Goal: Information Seeking & Learning: Learn about a topic

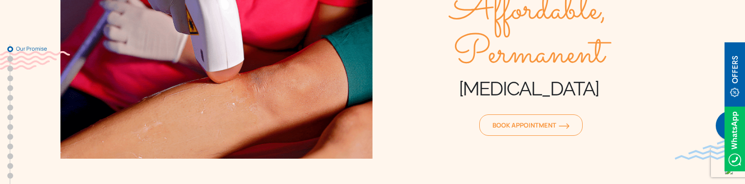
scroll to position [146, 0]
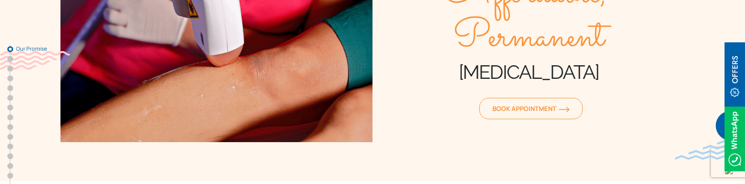
drag, startPoint x: 480, startPoint y: 71, endPoint x: 607, endPoint y: 84, distance: 127.5
click at [592, 78] on h1 "[MEDICAL_DATA]" at bounding box center [529, 72] width 312 height 24
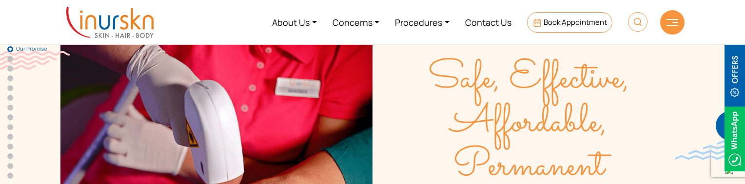
scroll to position [0, 0]
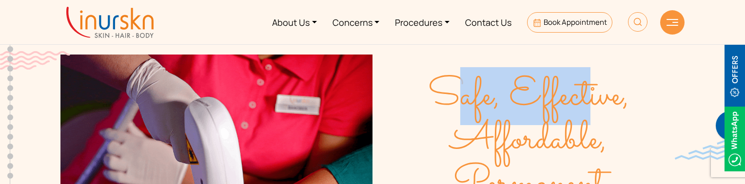
drag, startPoint x: 459, startPoint y: 85, endPoint x: 604, endPoint y: 114, distance: 147.7
click at [598, 112] on span "Safe, Effective, Affordable, Permanent" at bounding box center [529, 141] width 312 height 132
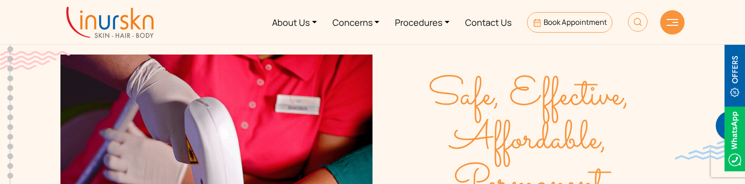
click at [626, 120] on span "Safe, Effective, Affordable, Permanent" at bounding box center [529, 141] width 312 height 132
drag, startPoint x: 468, startPoint y: 89, endPoint x: 425, endPoint y: 61, distance: 50.5
click at [425, 61] on div "Safe, Effective, Affordable, Permanent Laser Hair Removal Book Appointment" at bounding box center [529, 172] width 312 height 234
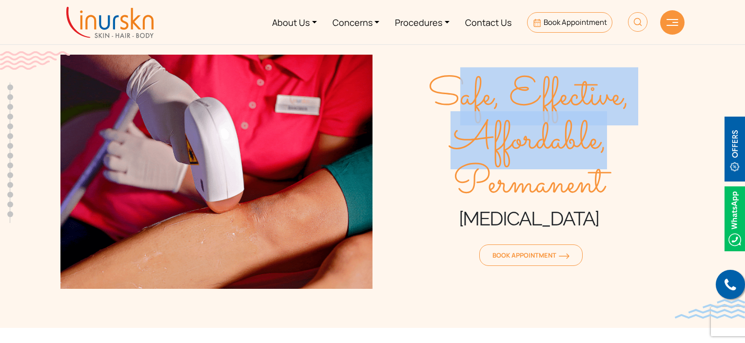
drag, startPoint x: 464, startPoint y: 88, endPoint x: 615, endPoint y: 151, distance: 163.1
click at [615, 151] on span "Safe, Effective, Affordable, Permanent" at bounding box center [529, 141] width 312 height 132
click at [625, 147] on span "Safe, Effective, Affordable, Permanent" at bounding box center [529, 141] width 312 height 132
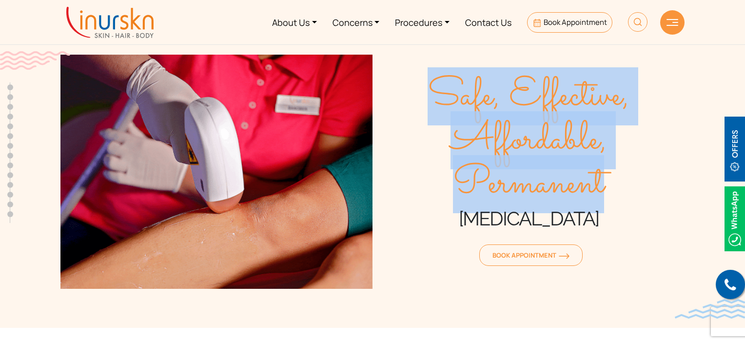
drag, startPoint x: 443, startPoint y: 91, endPoint x: 636, endPoint y: 174, distance: 209.5
click at [635, 173] on span "Safe, Effective, Affordable, Permanent" at bounding box center [529, 141] width 312 height 132
click at [616, 153] on span "Safe, Effective, Affordable, Permanent" at bounding box center [529, 141] width 312 height 132
drag, startPoint x: 445, startPoint y: 87, endPoint x: 636, endPoint y: 175, distance: 210.6
click at [636, 175] on span "Safe, Effective, Affordable, Permanent" at bounding box center [529, 141] width 312 height 132
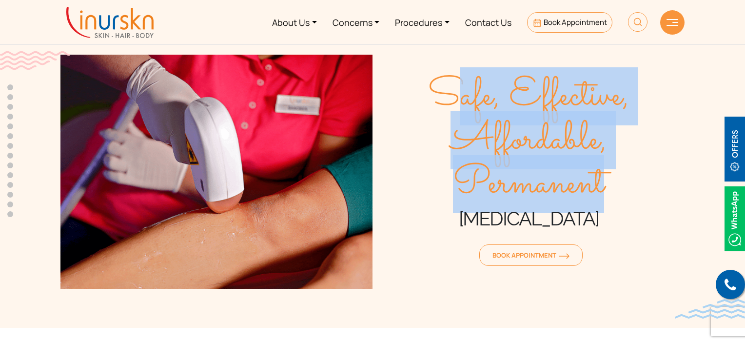
click at [667, 180] on span "Safe, Effective, Affordable, Permanent" at bounding box center [529, 141] width 312 height 132
drag, startPoint x: 440, startPoint y: 87, endPoint x: 696, endPoint y: 203, distance: 280.5
click at [696, 203] on section "Safe, Effective, Affordable, Permanent Laser Hair Removal Book Appointment" at bounding box center [372, 162] width 745 height 332
click at [635, 132] on span "Safe, Effective, Affordable, Permanent" at bounding box center [529, 141] width 312 height 132
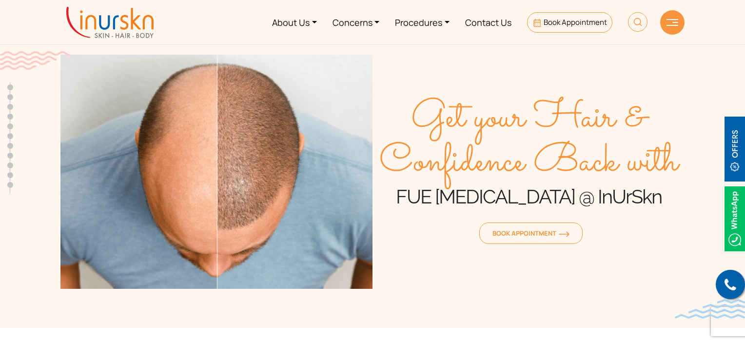
click at [487, 207] on h1 "FUE [MEDICAL_DATA] @ InUrSkn" at bounding box center [529, 196] width 312 height 24
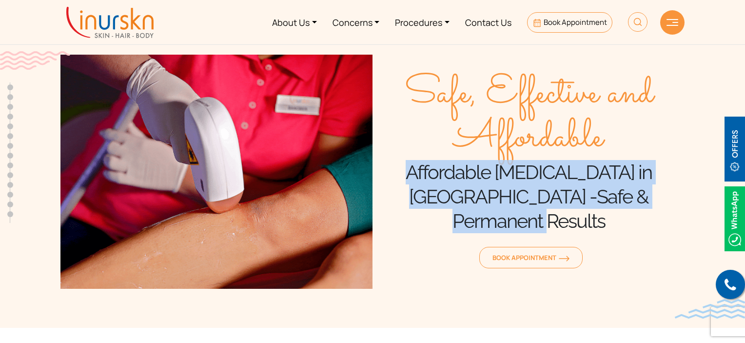
drag, startPoint x: 395, startPoint y: 185, endPoint x: 680, endPoint y: 204, distance: 285.5
click at [680, 204] on h1 "Affordable Laser Hair Removal in Mumbai -Safe & Permanent Results" at bounding box center [529, 196] width 312 height 73
drag, startPoint x: 682, startPoint y: 216, endPoint x: 402, endPoint y: 180, distance: 282.2
click at [402, 180] on h1 "Affordable Laser Hair Removal in Mumbai -Safe & Permanent Results" at bounding box center [529, 196] width 312 height 73
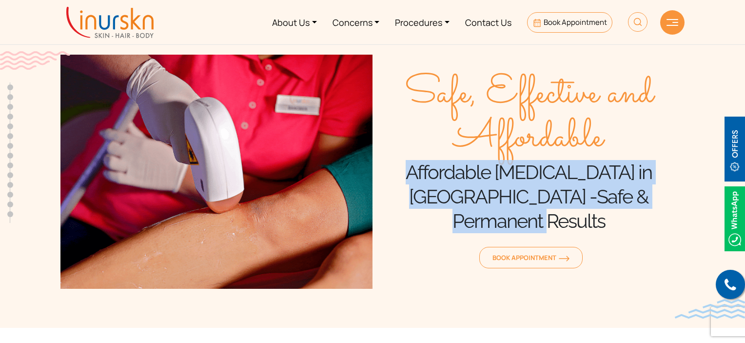
click at [402, 180] on h1 "Affordable Laser Hair Removal in Mumbai -Safe & Permanent Results" at bounding box center [529, 196] width 312 height 73
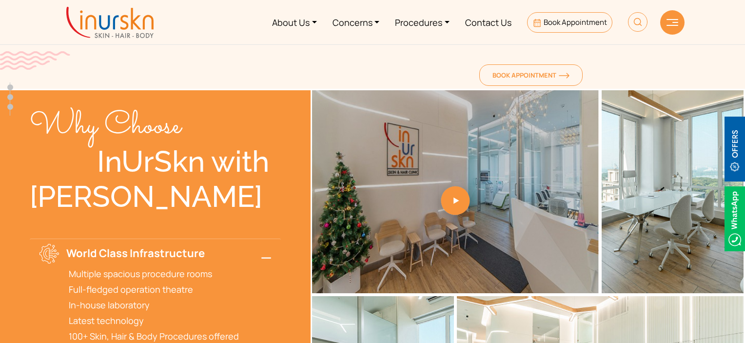
click at [665, 29] on div at bounding box center [672, 22] width 24 height 24
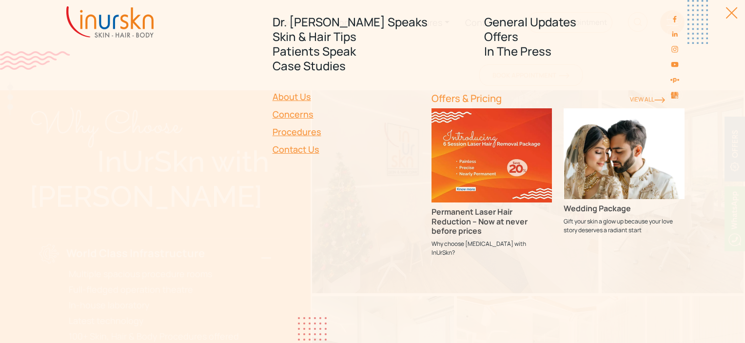
click at [305, 132] on link "Procedures" at bounding box center [346, 132] width 147 height 18
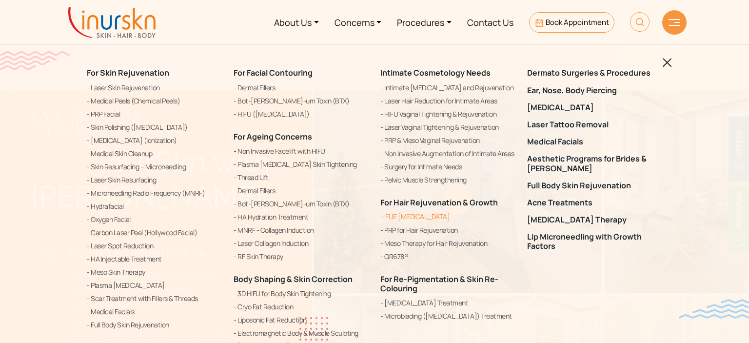
click at [416, 219] on link "FUE [MEDICAL_DATA]" at bounding box center [447, 217] width 135 height 12
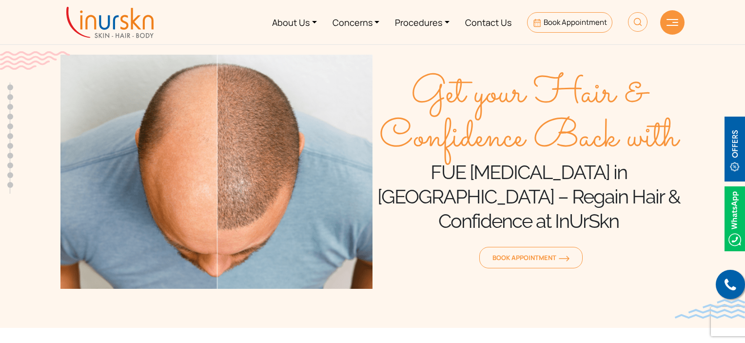
click at [681, 21] on div at bounding box center [672, 22] width 24 height 24
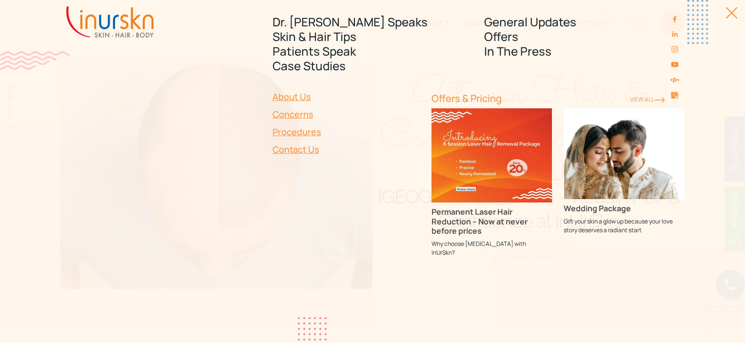
click at [727, 17] on div at bounding box center [726, 18] width 22 height 22
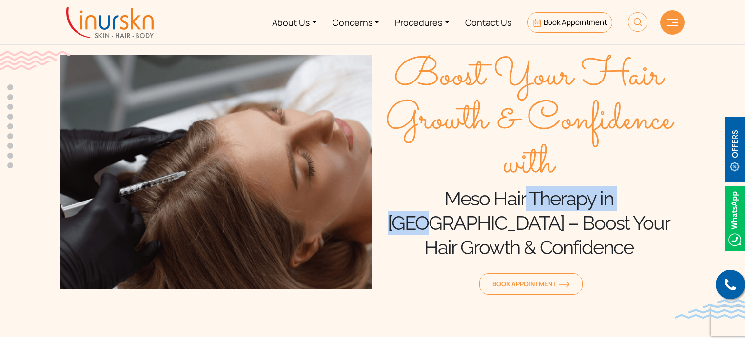
drag, startPoint x: 455, startPoint y: 204, endPoint x: 600, endPoint y: 216, distance: 146.3
click at [600, 216] on h1 "Meso Hair Therapy in Mumbai – Boost Your Hair Growth & Confidence" at bounding box center [529, 222] width 312 height 73
click at [598, 218] on h1 "Meso Hair Therapy in Mumbai – Boost Your Hair Growth & Confidence" at bounding box center [529, 222] width 312 height 73
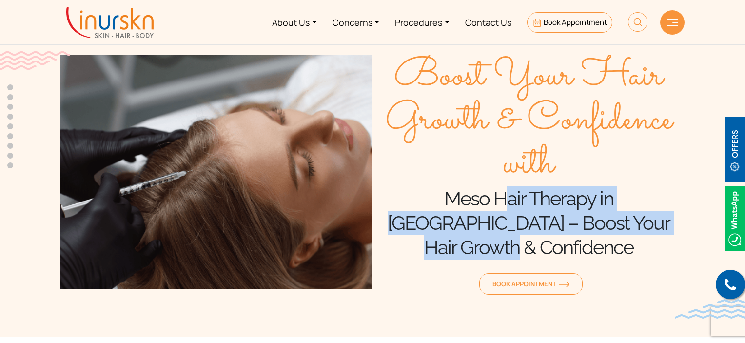
drag, startPoint x: 432, startPoint y: 203, endPoint x: 637, endPoint y: 243, distance: 209.1
click at [637, 243] on div "Boost Your Hair Growth & Confidence with Meso Hair Therapy in Mumbai – Boost Yo…" at bounding box center [529, 176] width 312 height 243
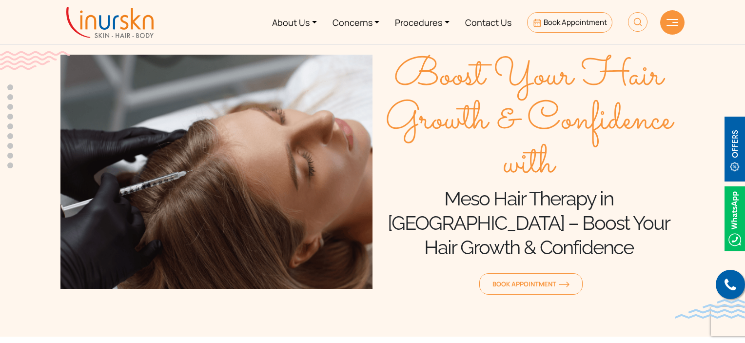
click at [428, 176] on span "Boost Your Hair Growth & Confidence with" at bounding box center [529, 121] width 312 height 132
click at [667, 33] on div at bounding box center [672, 22] width 24 height 24
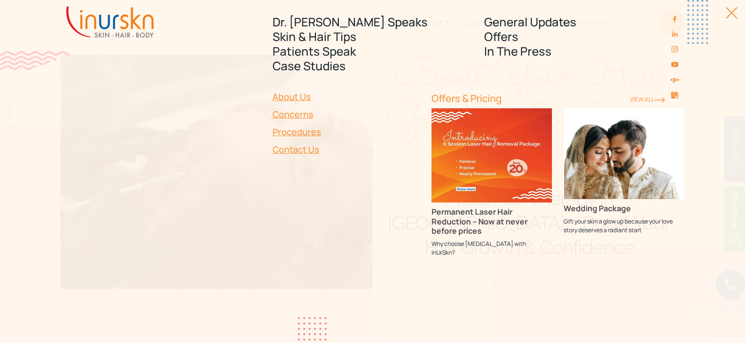
click at [300, 130] on link "Procedures" at bounding box center [346, 132] width 147 height 18
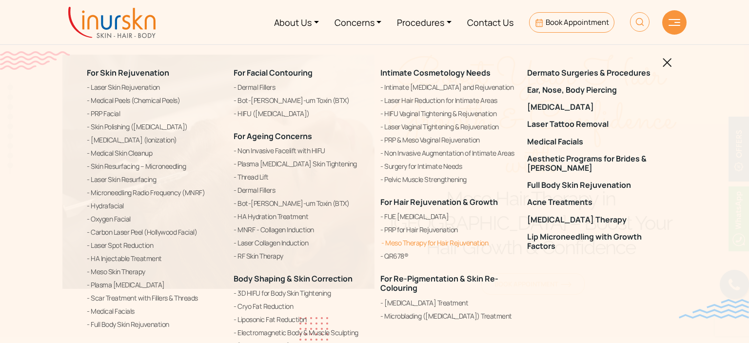
click at [405, 242] on link "Meso Therapy for Hair Rejuvenation" at bounding box center [447, 243] width 135 height 12
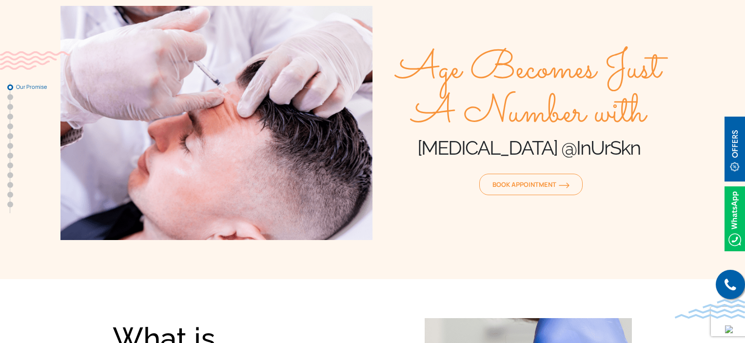
scroll to position [49, 0]
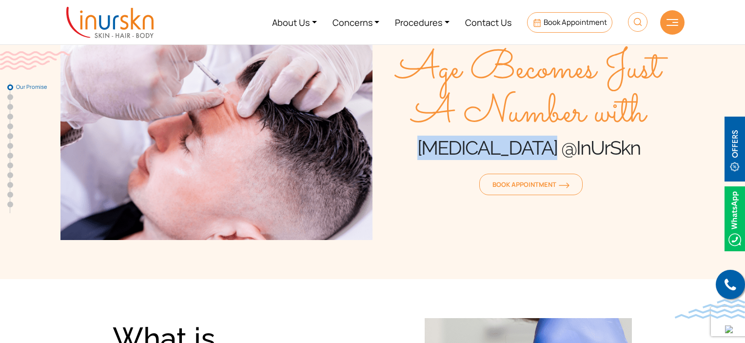
drag, startPoint x: 452, startPoint y: 153, endPoint x: 641, endPoint y: 157, distance: 189.7
click at [619, 152] on h1 "[MEDICAL_DATA] @InUrSkn" at bounding box center [529, 148] width 312 height 24
click at [641, 157] on h1 "Botox @InUrSkn" at bounding box center [529, 148] width 312 height 24
drag, startPoint x: 478, startPoint y: 152, endPoint x: 601, endPoint y: 150, distance: 122.4
click at [601, 150] on h1 "Botox @InUrSkn" at bounding box center [529, 148] width 312 height 24
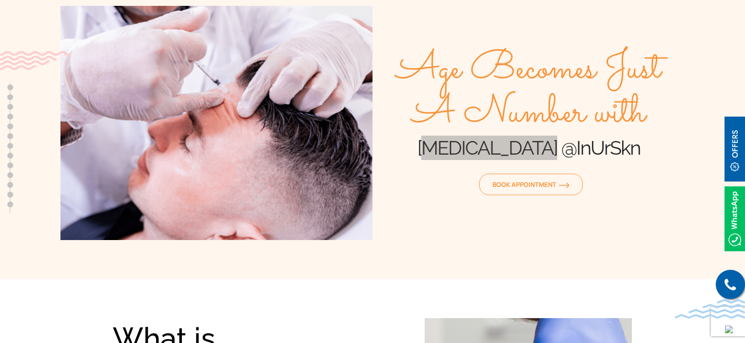
scroll to position [0, 0]
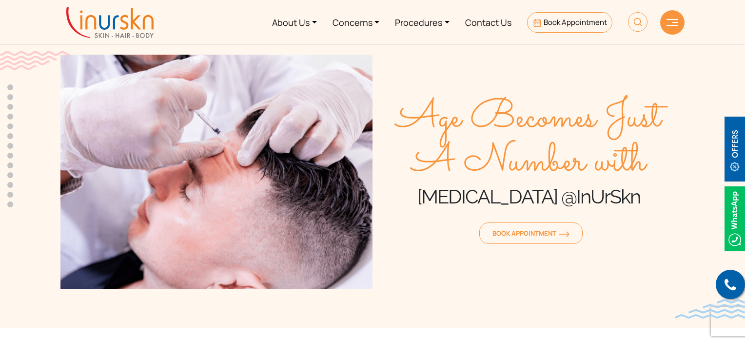
click at [449, 101] on span "Age Becomes Just A Number with" at bounding box center [529, 141] width 312 height 88
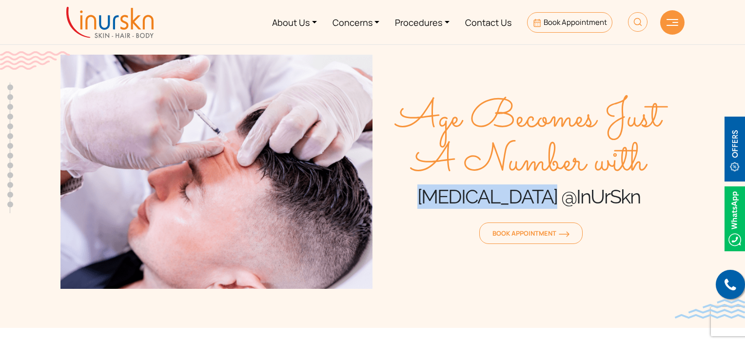
drag, startPoint x: 463, startPoint y: 198, endPoint x: 591, endPoint y: 198, distance: 127.8
click at [591, 198] on h1 "Botox @InUrSkn" at bounding box center [529, 196] width 312 height 24
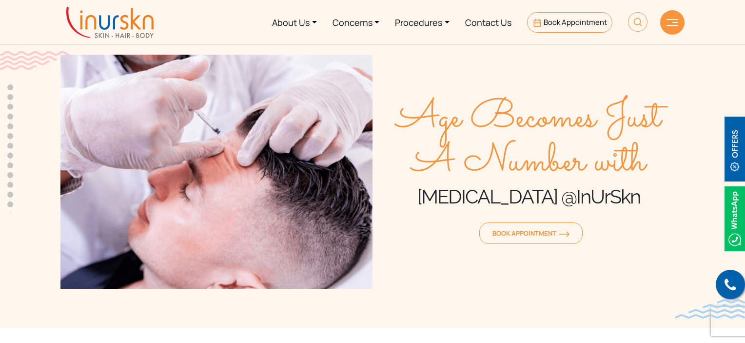
click at [677, 19] on img at bounding box center [673, 22] width 12 height 7
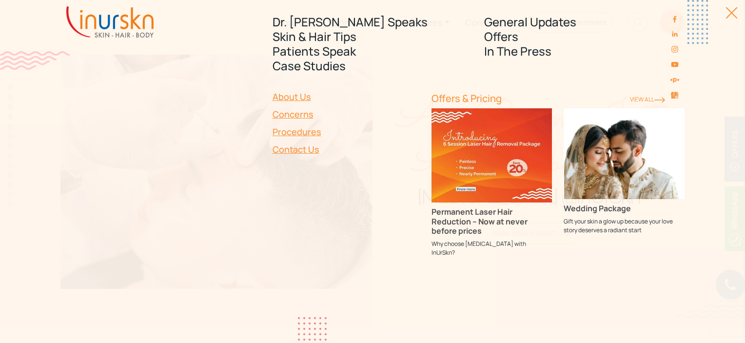
click at [727, 9] on div at bounding box center [726, 18] width 22 height 22
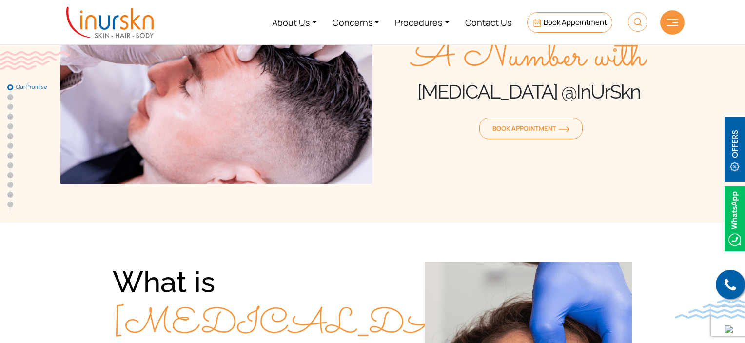
scroll to position [49, 0]
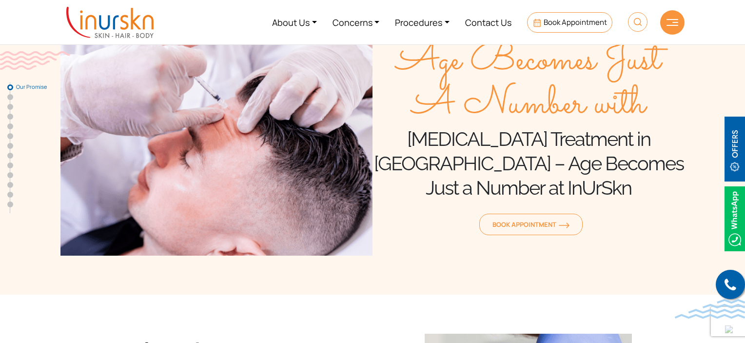
scroll to position [49, 0]
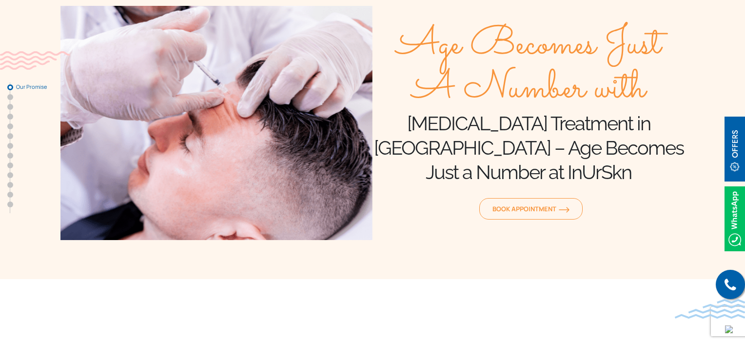
scroll to position [49, 0]
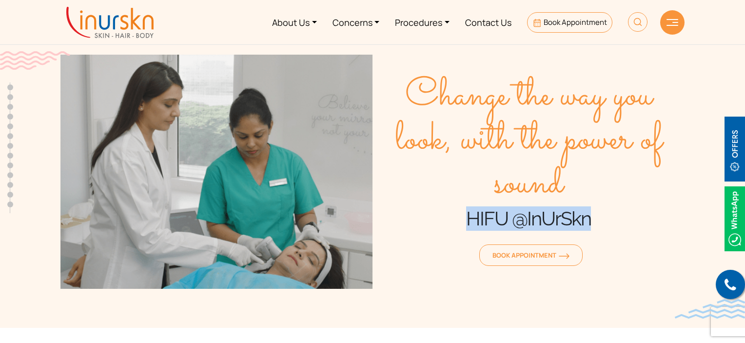
drag, startPoint x: 458, startPoint y: 216, endPoint x: 605, endPoint y: 211, distance: 147.4
click at [605, 211] on h1 "HIFU @InUrSkn" at bounding box center [529, 218] width 312 height 24
click at [607, 211] on h1 "HIFU @InUrSkn" at bounding box center [529, 218] width 312 height 24
drag, startPoint x: 478, startPoint y: 214, endPoint x: 593, endPoint y: 215, distance: 115.1
click at [593, 215] on h1 "HIFU @InUrSkn" at bounding box center [529, 218] width 312 height 24
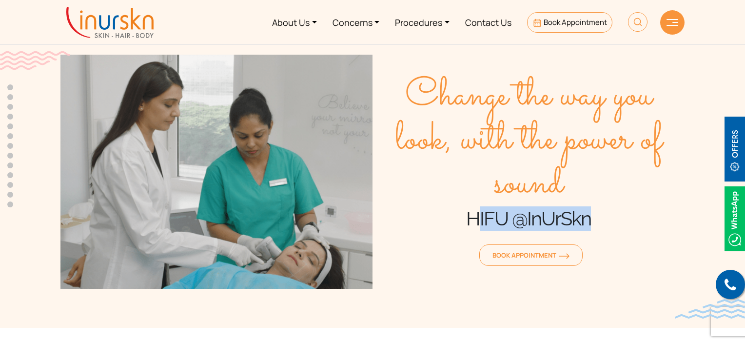
click at [600, 216] on h1 "HIFU @InUrSkn" at bounding box center [529, 218] width 312 height 24
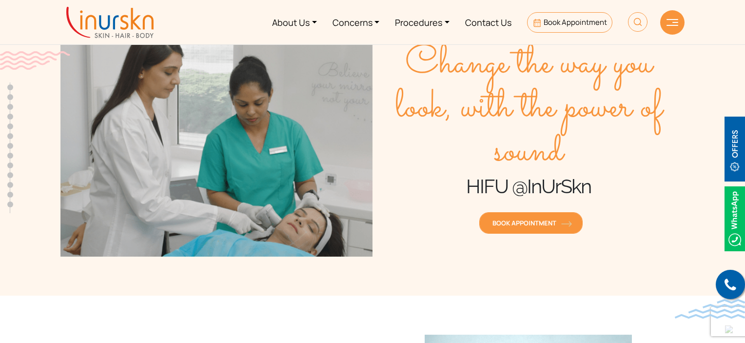
scroll to position [49, 0]
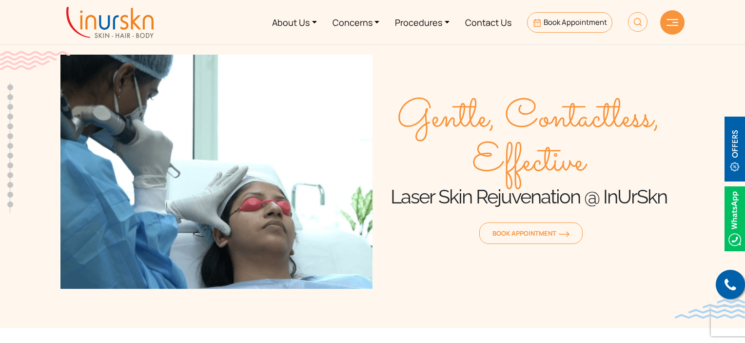
click at [424, 97] on span "Gentle, Contactless, Effective" at bounding box center [529, 141] width 312 height 88
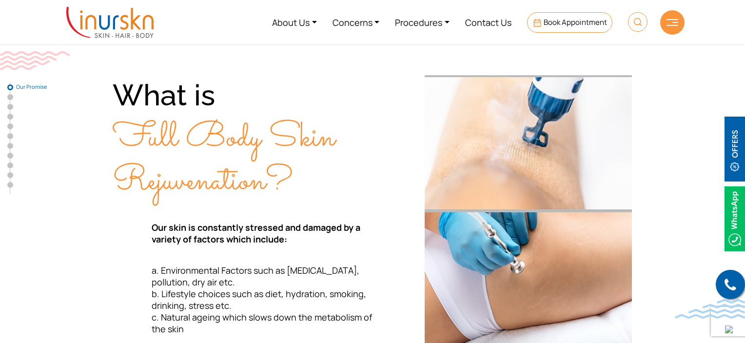
scroll to position [49, 0]
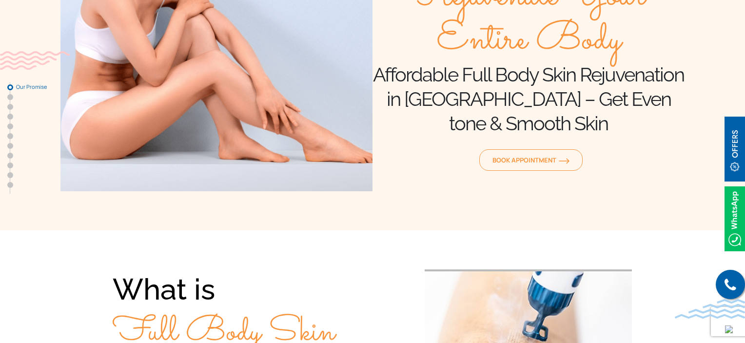
scroll to position [49, 0]
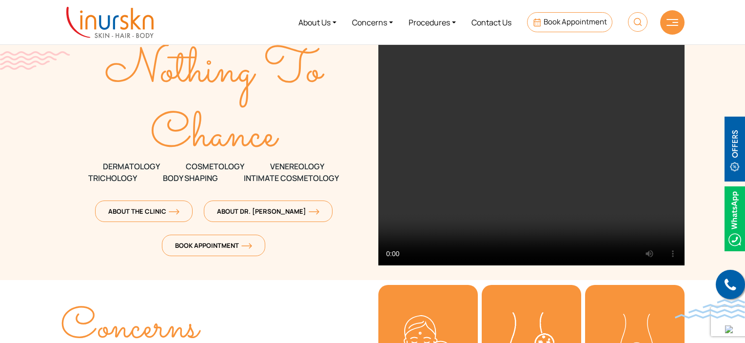
scroll to position [49, 0]
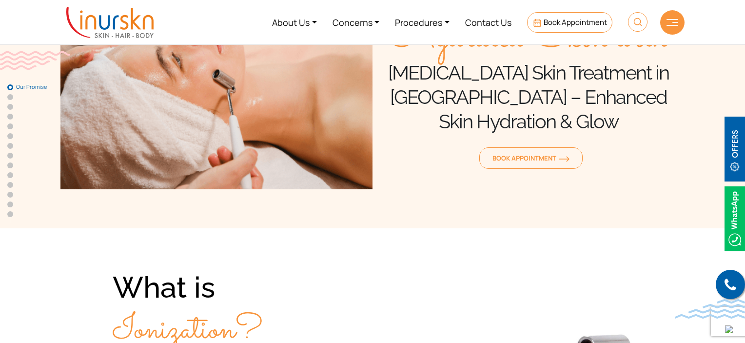
scroll to position [98, 0]
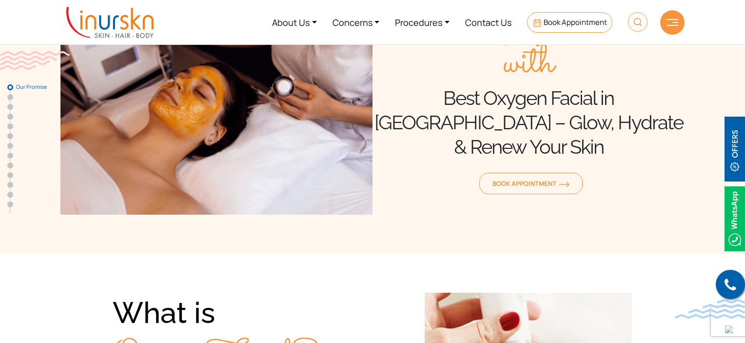
scroll to position [98, 0]
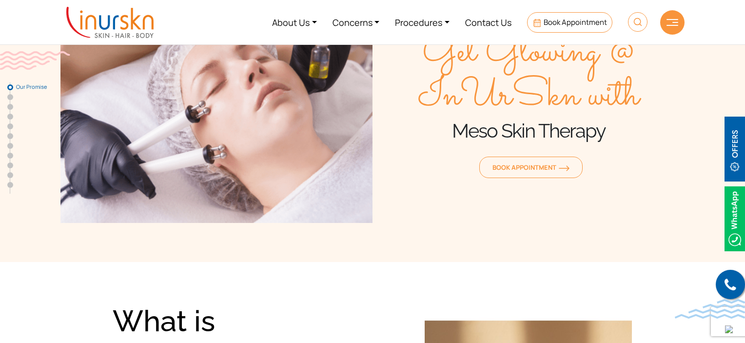
scroll to position [49, 0]
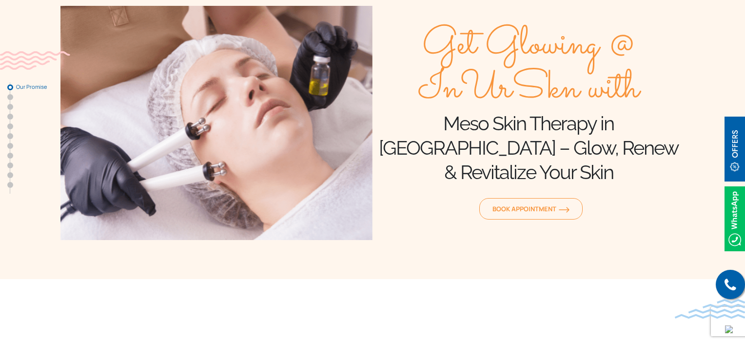
scroll to position [51, 0]
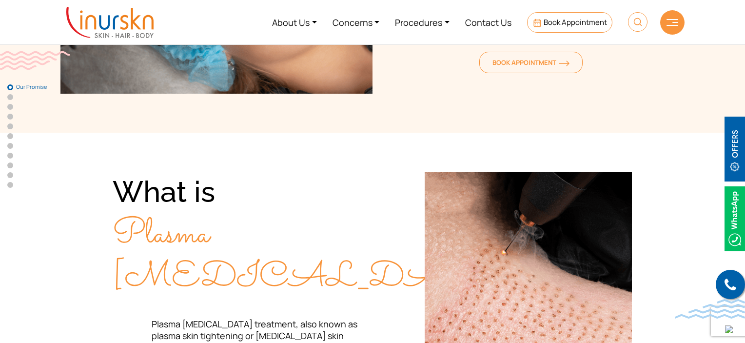
scroll to position [98, 0]
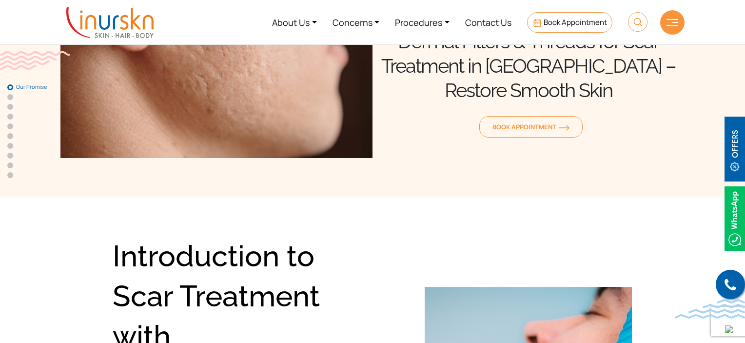
scroll to position [49, 0]
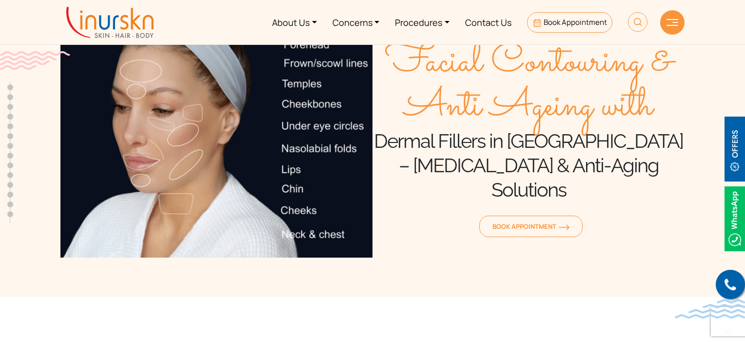
scroll to position [49, 0]
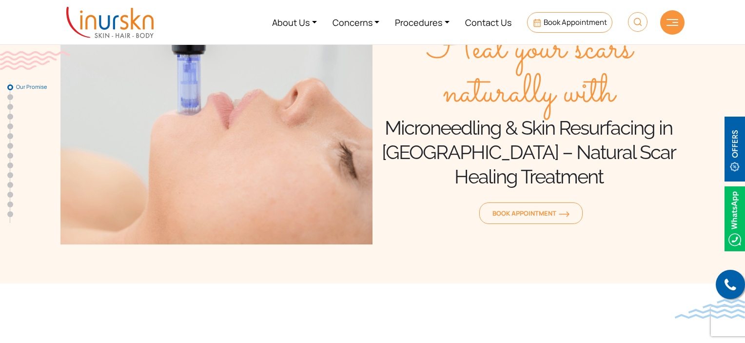
scroll to position [98, 0]
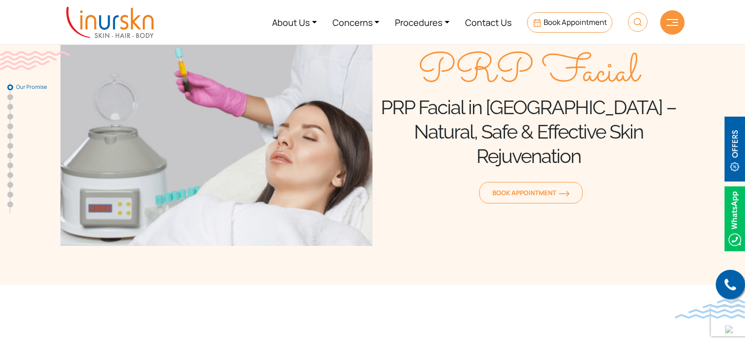
scroll to position [49, 0]
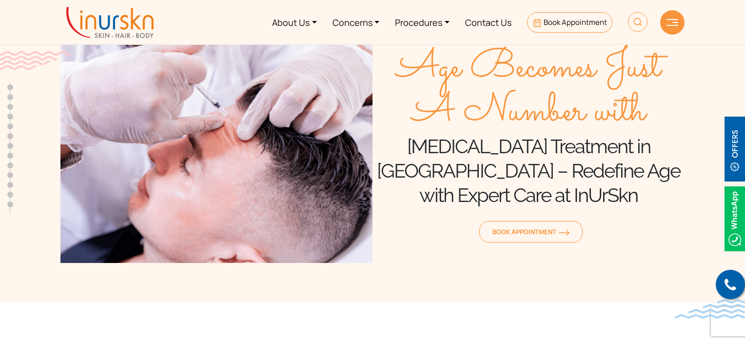
scroll to position [49, 0]
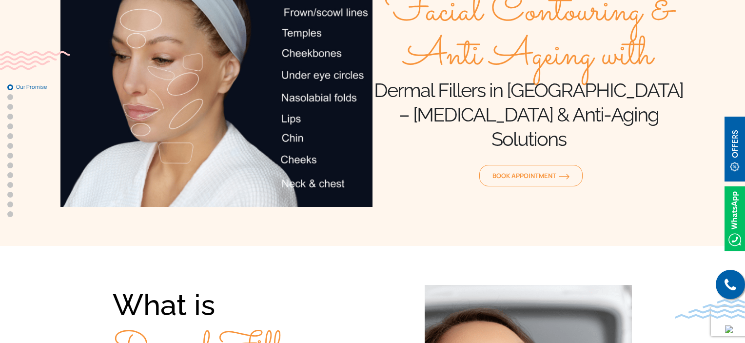
scroll to position [49, 0]
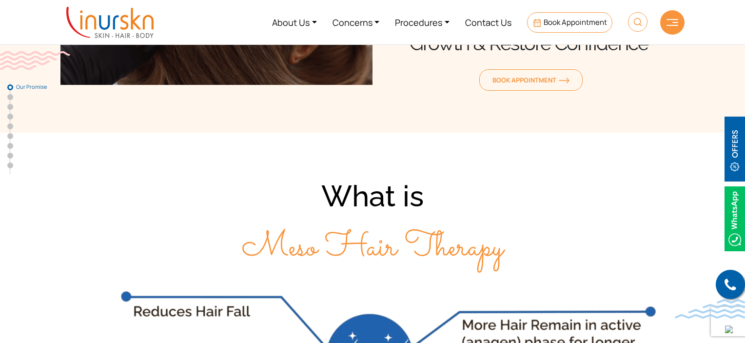
scroll to position [195, 0]
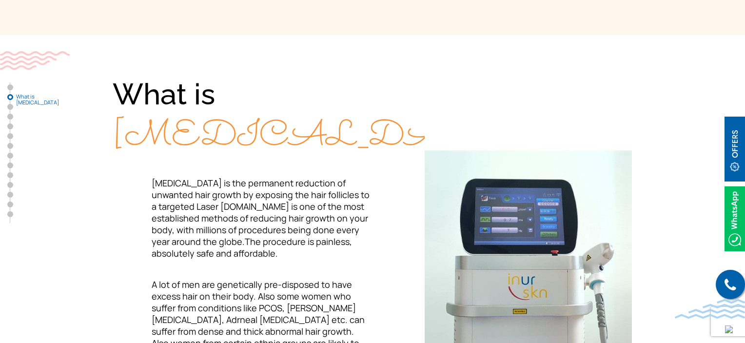
scroll to position [341, 0]
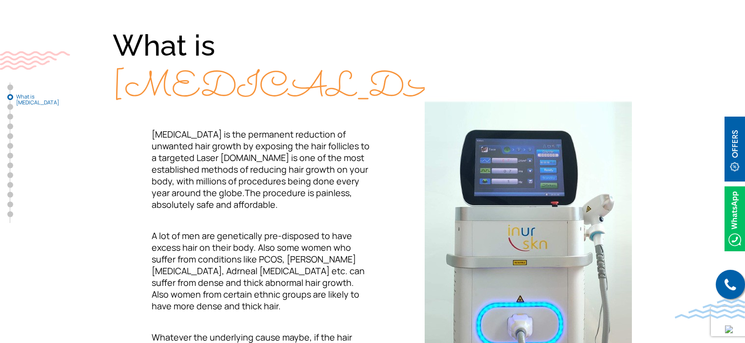
drag, startPoint x: 228, startPoint y: 122, endPoint x: 131, endPoint y: 95, distance: 101.3
click at [131, 95] on div "What is [MEDICAL_DATA]" at bounding box center [243, 66] width 260 height 83
click at [124, 91] on span "[MEDICAL_DATA]" at bounding box center [316, 88] width 407 height 51
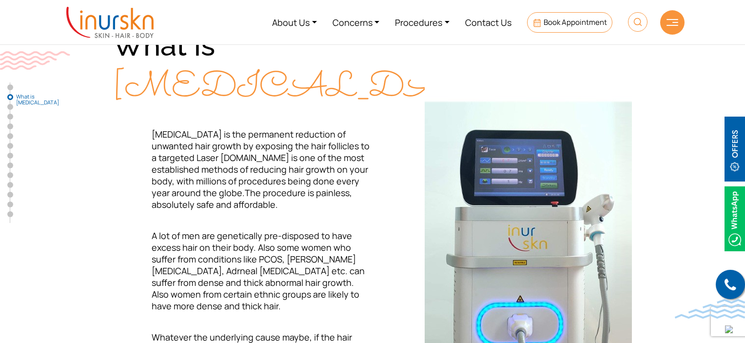
drag, startPoint x: 178, startPoint y: 27, endPoint x: 137, endPoint y: 109, distance: 91.6
click at [133, 114] on span "[MEDICAL_DATA]" at bounding box center [316, 88] width 407 height 51
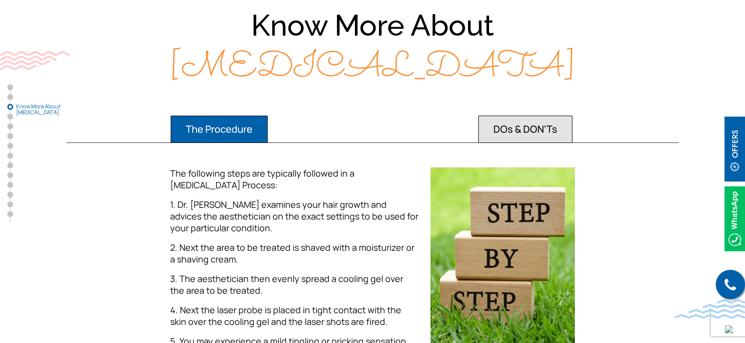
scroll to position [878, 0]
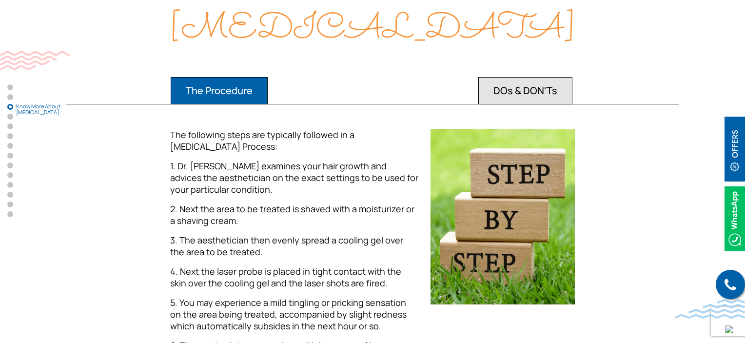
click at [513, 73] on div "Know More About Laser Hair Removal The Procedure DOs & DON'Ts The following ste…" at bounding box center [372, 184] width 624 height 435
click at [522, 92] on button "DOs & DON'Ts" at bounding box center [525, 90] width 94 height 27
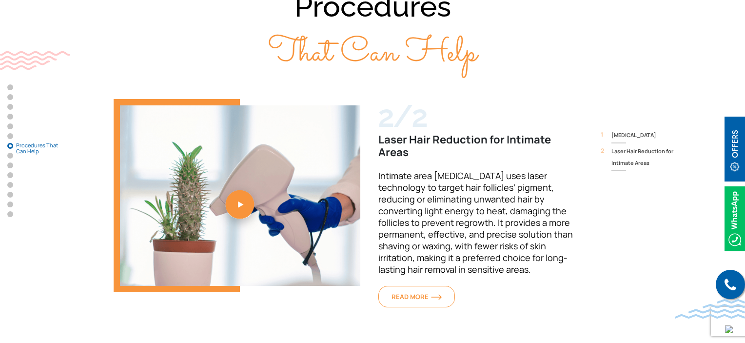
scroll to position [3170, 0]
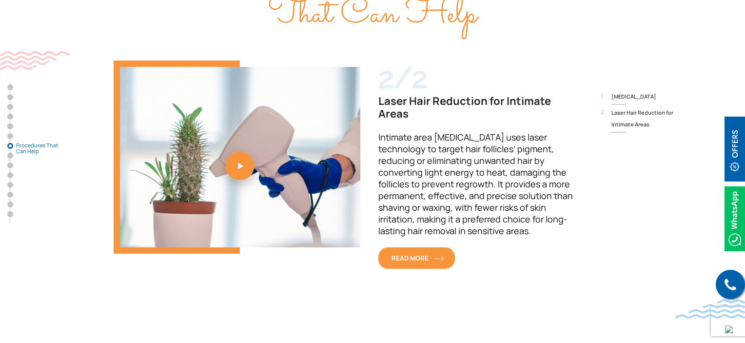
click at [429, 254] on span "READ MORE" at bounding box center [417, 258] width 50 height 9
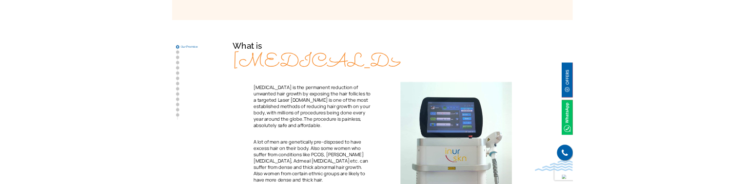
scroll to position [293, 0]
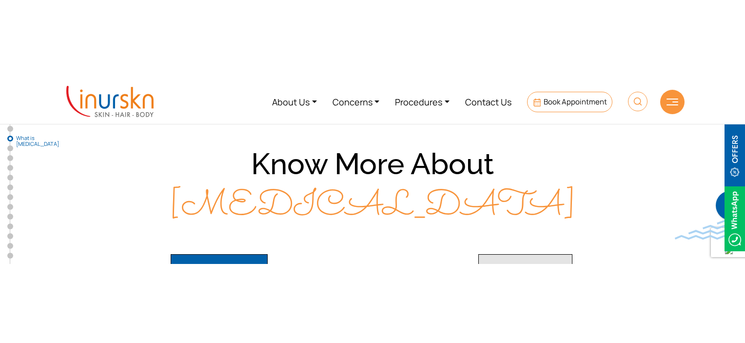
scroll to position [829, 0]
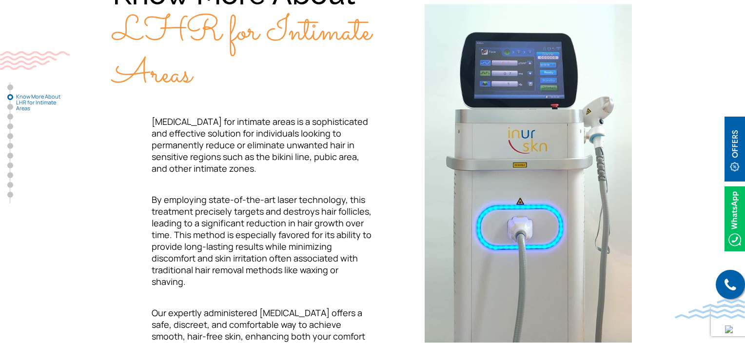
scroll to position [585, 0]
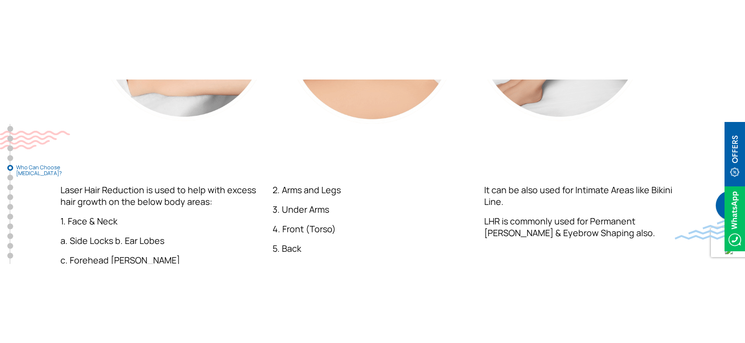
scroll to position [2292, 0]
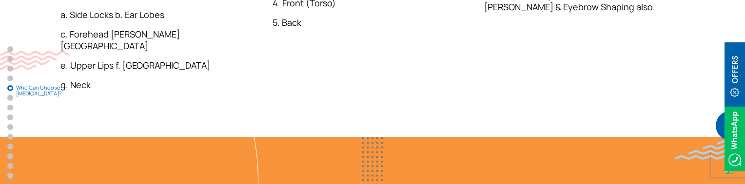
click at [330, 80] on div "2. Arms and Legs 3. Under Arms 4. Front (Torso) 5. Back" at bounding box center [373, 24] width 212 height 148
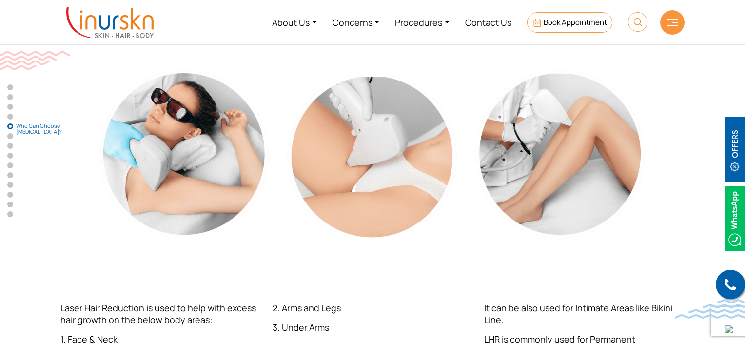
scroll to position [1919, 0]
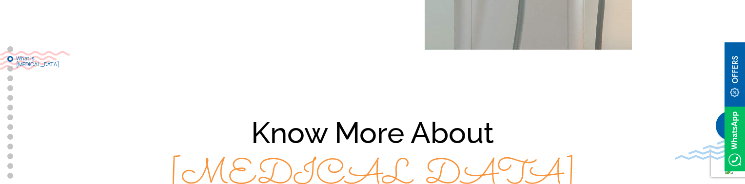
scroll to position [780, 0]
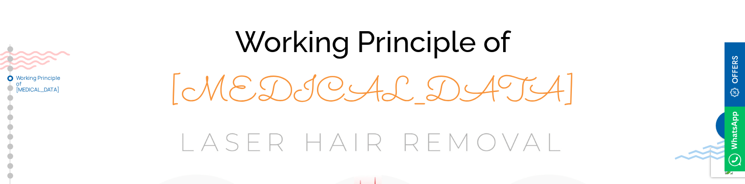
scroll to position [1366, 0]
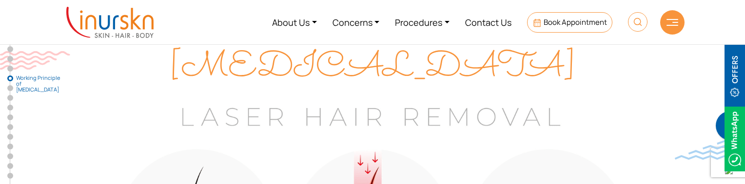
scroll to position [1317, 0]
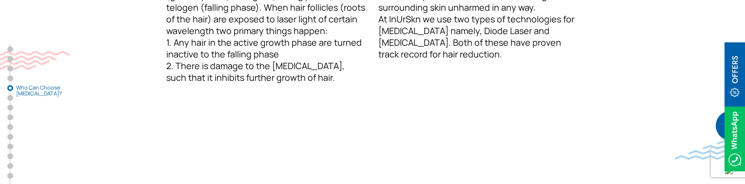
scroll to position [1853, 0]
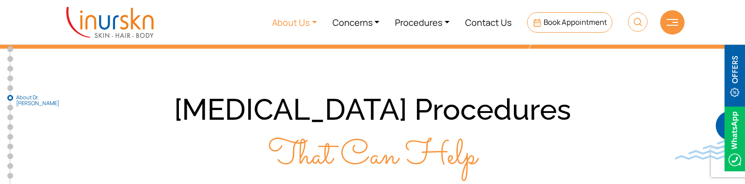
scroll to position [2975, 0]
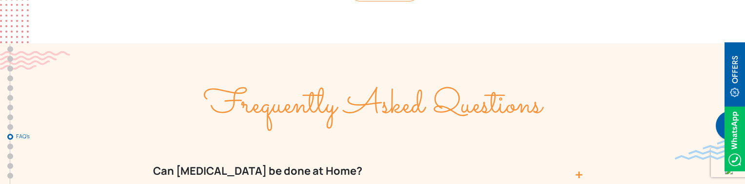
scroll to position [4584, 0]
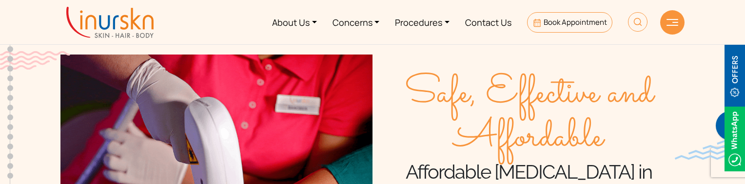
click at [500, 60] on div "Safe, Effective and Affordable Affordable Laser Hair Removal in Mumbai -Safe & …" at bounding box center [529, 172] width 312 height 234
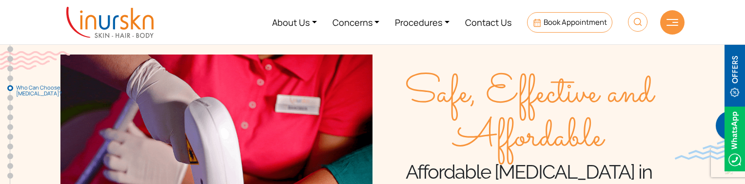
scroll to position [2340, 0]
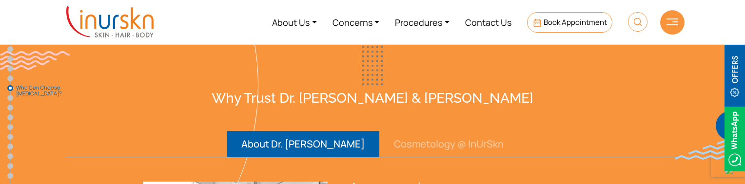
scroll to position [2292, 0]
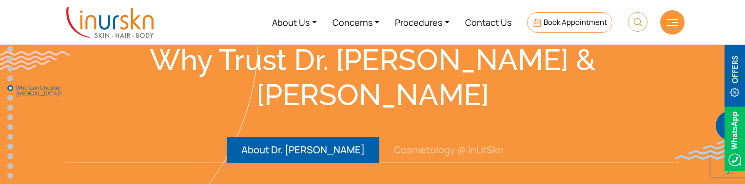
scroll to position [2341, 0]
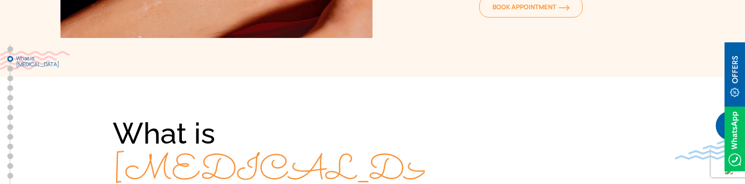
scroll to position [341, 0]
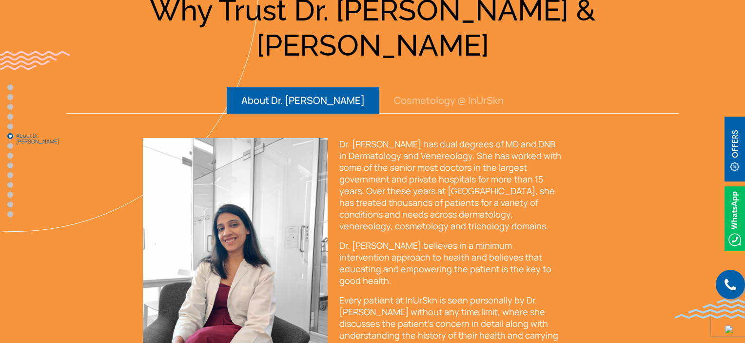
scroll to position [2341, 0]
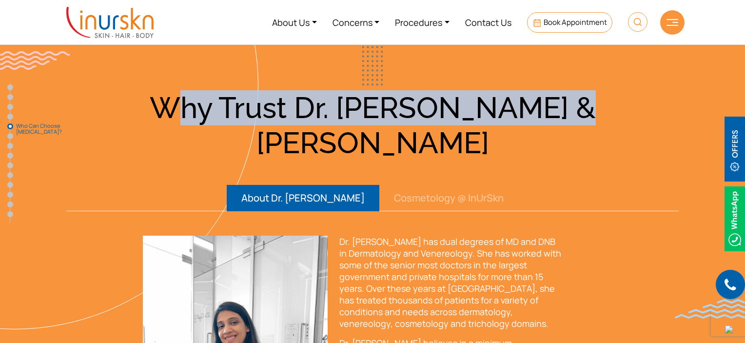
drag, startPoint x: 207, startPoint y: 104, endPoint x: 595, endPoint y: 109, distance: 388.2
click at [595, 109] on h3 "Why Trust Dr. [PERSON_NAME] & [PERSON_NAME]" at bounding box center [372, 125] width 624 height 70
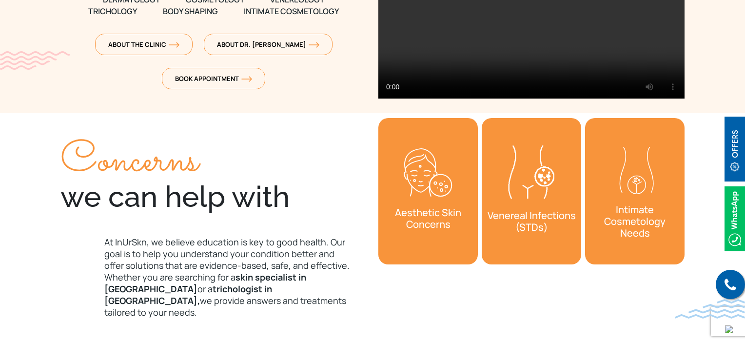
scroll to position [244, 0]
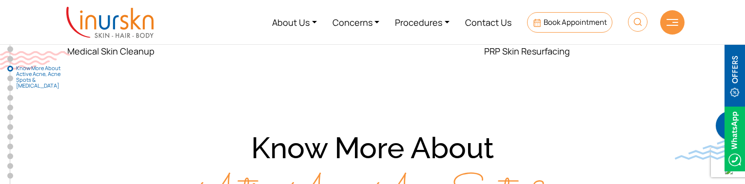
scroll to position [829, 0]
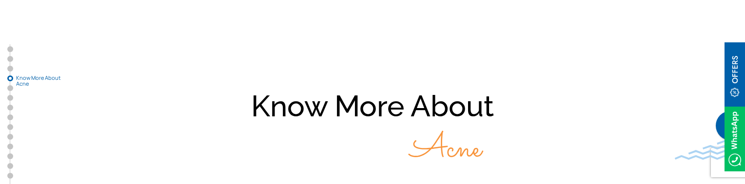
scroll to position [1463, 0]
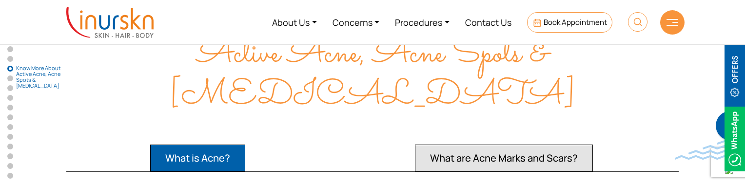
scroll to position [829, 0]
